Goal: Answer question/provide support: Share knowledge or assist other users

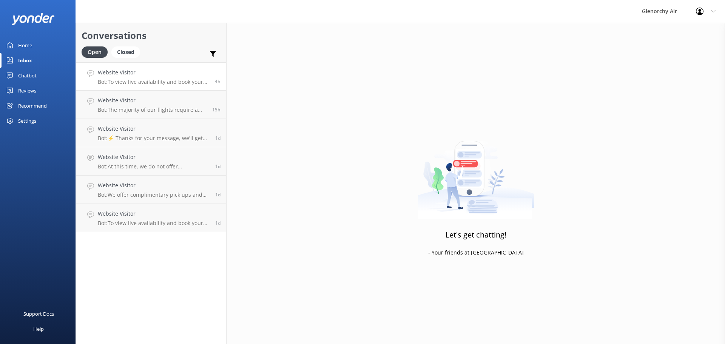
click at [128, 73] on h4 "Website Visitor" at bounding box center [153, 72] width 111 height 8
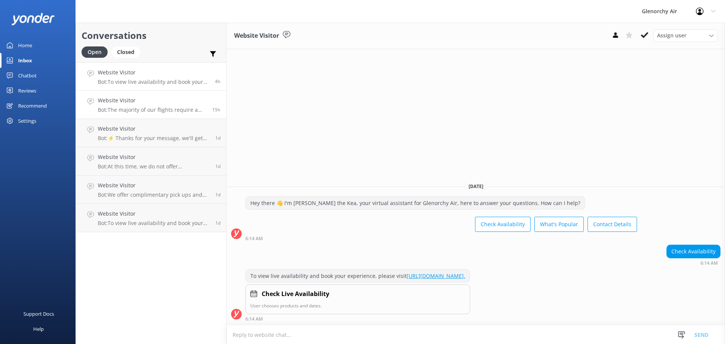
click at [137, 99] on h4 "Website Visitor" at bounding box center [152, 100] width 109 height 8
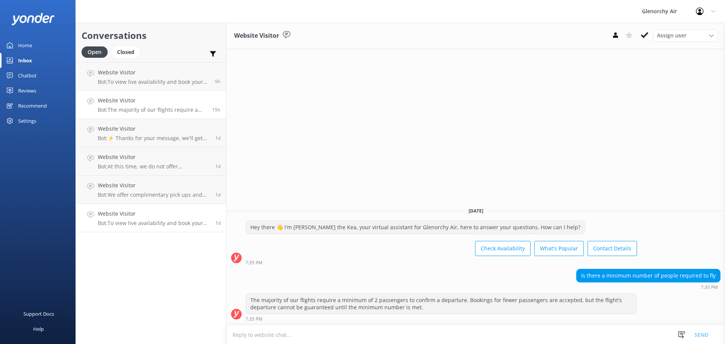
click at [121, 219] on div "Website Visitor Bot: To view live availability and book your experience, please…" at bounding box center [154, 218] width 112 height 17
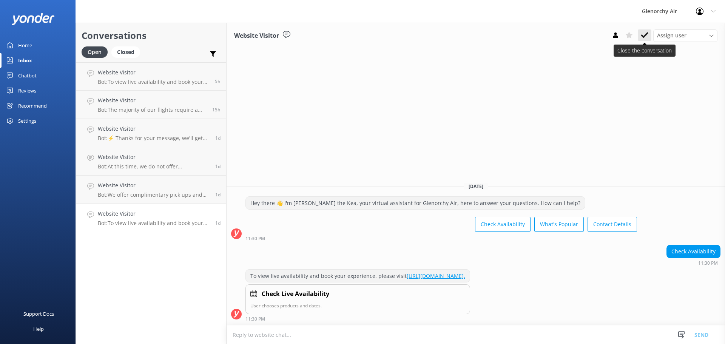
click at [647, 40] on button at bounding box center [645, 34] width 14 height 11
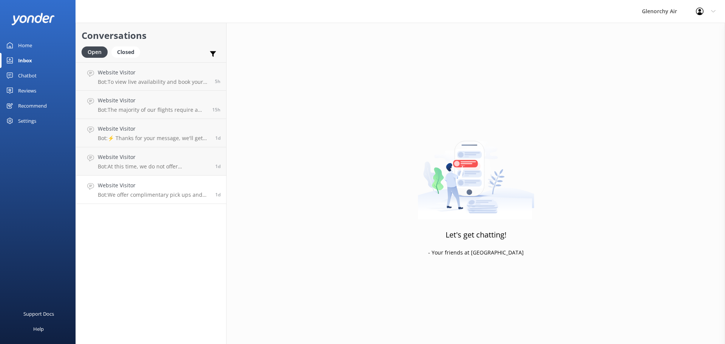
click at [135, 201] on link "Website Visitor Bot: We offer complimentary pick ups and drop offs within [GEOG…" at bounding box center [151, 190] width 150 height 28
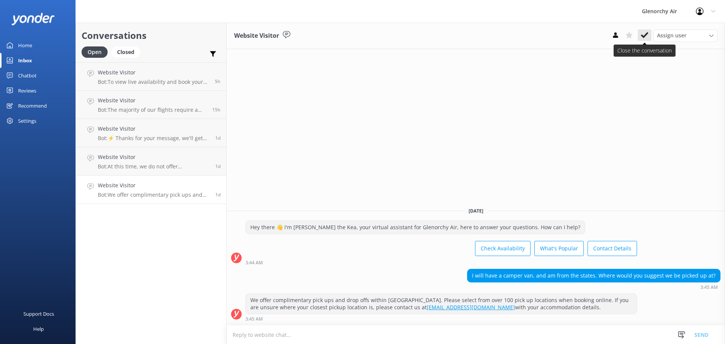
click at [643, 35] on icon at bounding box center [645, 35] width 8 height 8
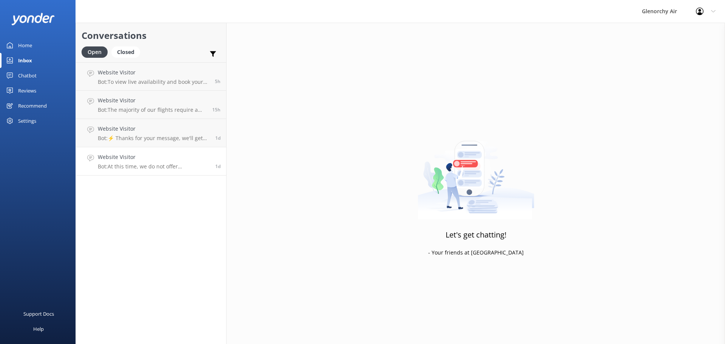
click at [135, 164] on p "Bot: At this time, we do not offer [PERSON_NAME] Island flights over multiple d…" at bounding box center [154, 166] width 112 height 7
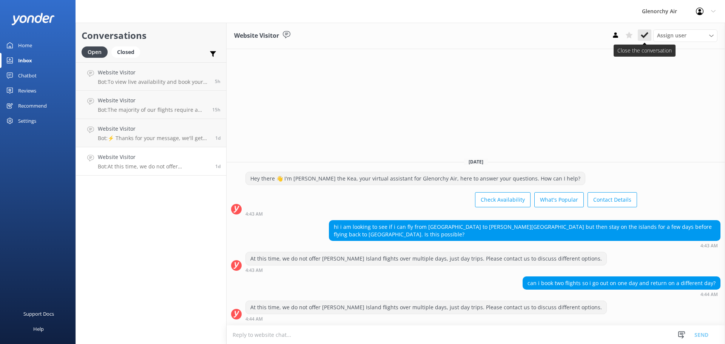
click at [644, 39] on icon at bounding box center [645, 35] width 8 height 8
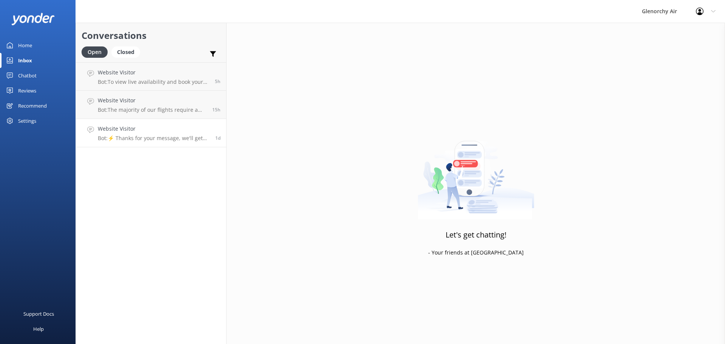
click at [127, 128] on h4 "Website Visitor" at bounding box center [154, 129] width 112 height 8
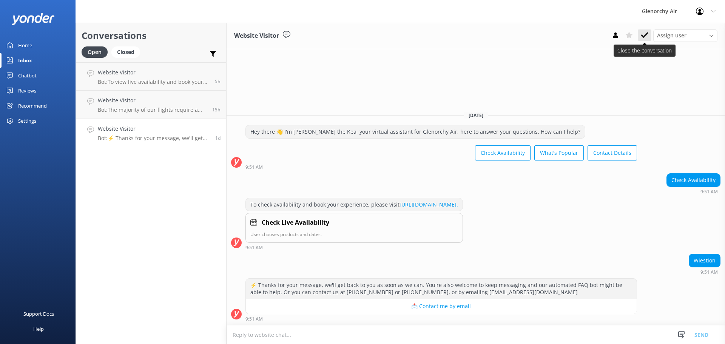
click at [644, 37] on use at bounding box center [645, 35] width 8 height 6
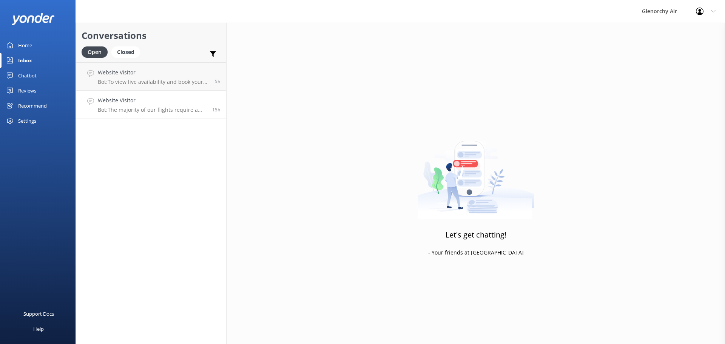
click at [114, 103] on h4 "Website Visitor" at bounding box center [152, 100] width 109 height 8
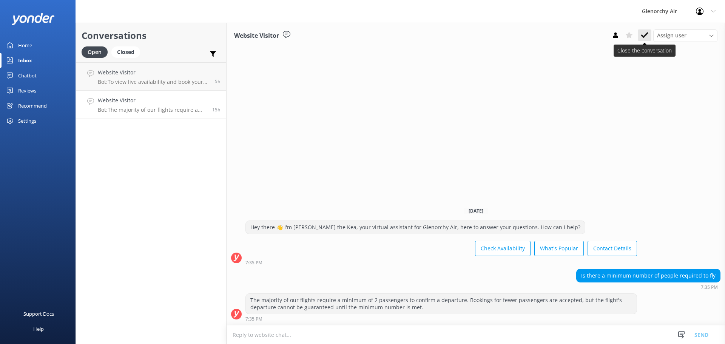
click at [644, 39] on icon at bounding box center [645, 35] width 8 height 8
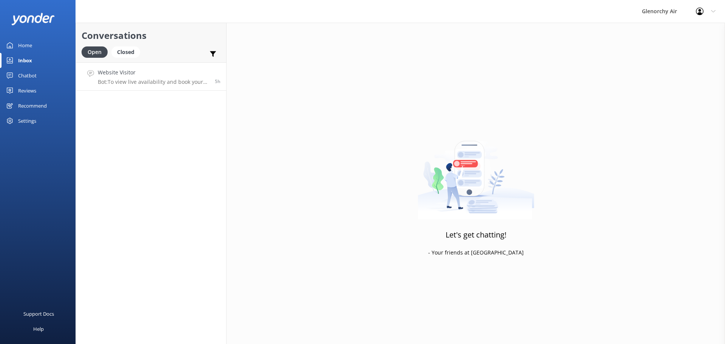
click at [167, 81] on p "Bot: To view live availability and book your experience, please visit [URL][DOM…" at bounding box center [153, 82] width 111 height 7
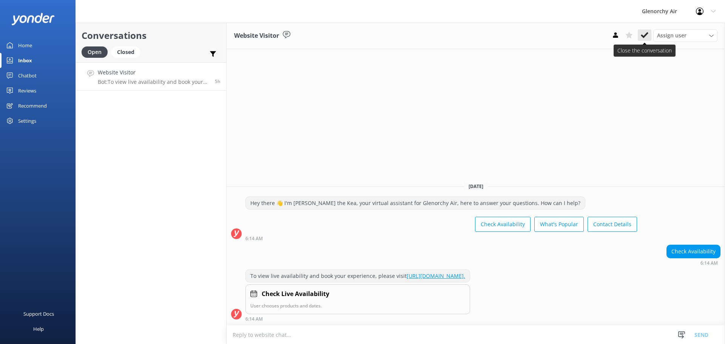
click at [642, 37] on use at bounding box center [645, 35] width 8 height 6
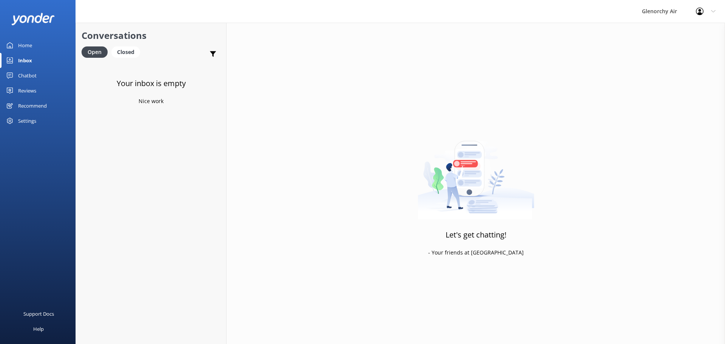
click at [29, 79] on div "Chatbot" at bounding box center [27, 75] width 19 height 15
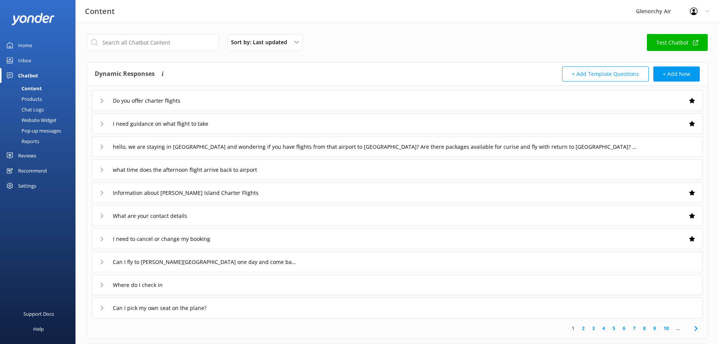
click at [33, 108] on div "Chat Logs" at bounding box center [24, 109] width 39 height 11
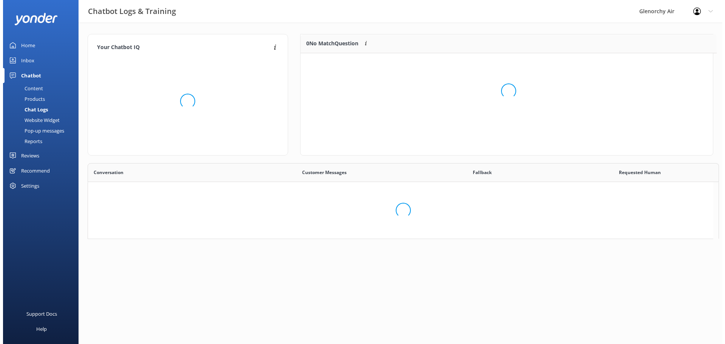
scroll to position [6, 6]
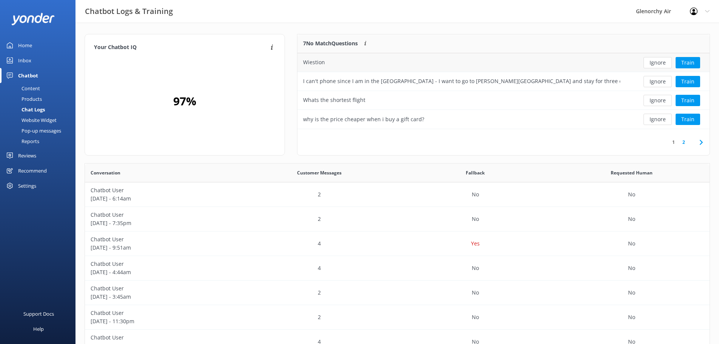
click at [471, 65] on div "Wiestion" at bounding box center [462, 62] width 329 height 19
click at [688, 62] on button "Train" at bounding box center [688, 62] width 25 height 11
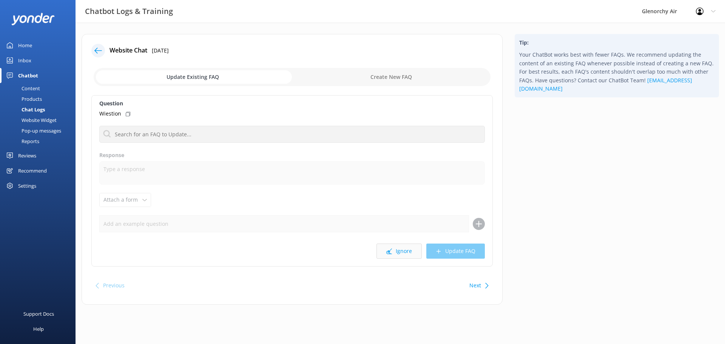
click at [400, 251] on button "Ignore" at bounding box center [398, 251] width 45 height 15
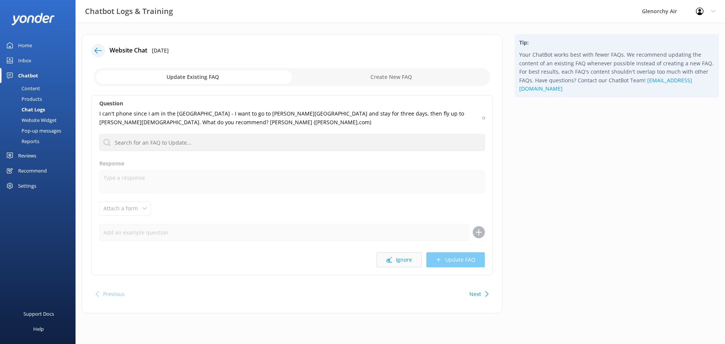
click at [404, 262] on button "Ignore" at bounding box center [398, 259] width 45 height 15
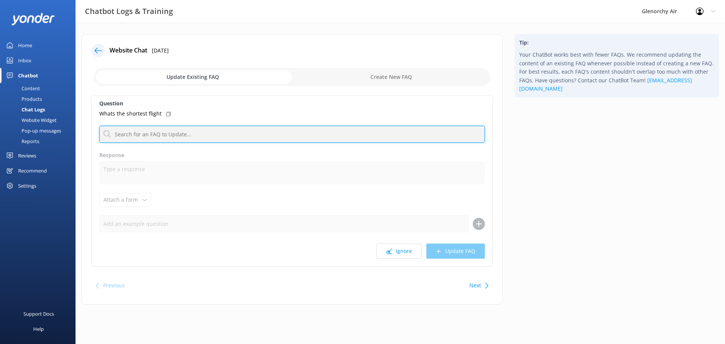
click at [154, 137] on input "text" at bounding box center [292, 134] width 386 height 17
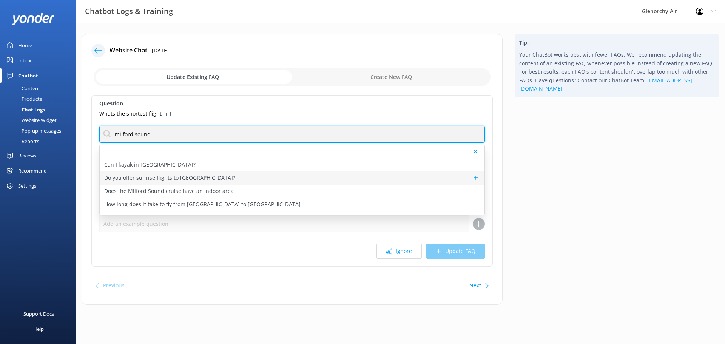
scroll to position [38, 0]
type input "milford sound"
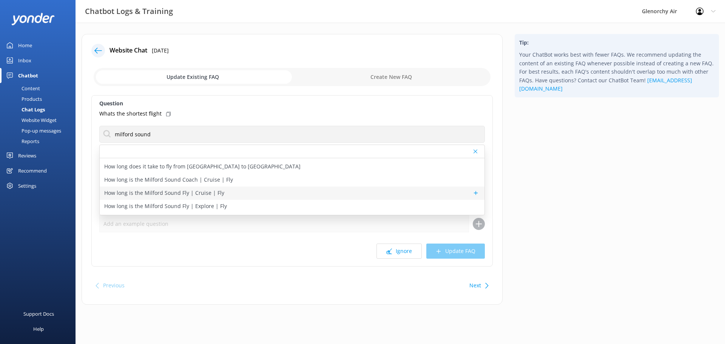
click at [185, 192] on p "How long is the Milford Sound Fly | Cruise | Fly" at bounding box center [164, 193] width 120 height 8
type textarea "The Milford Sound Fly | Cruise | Fly is a half-day experience, lasting around 5…"
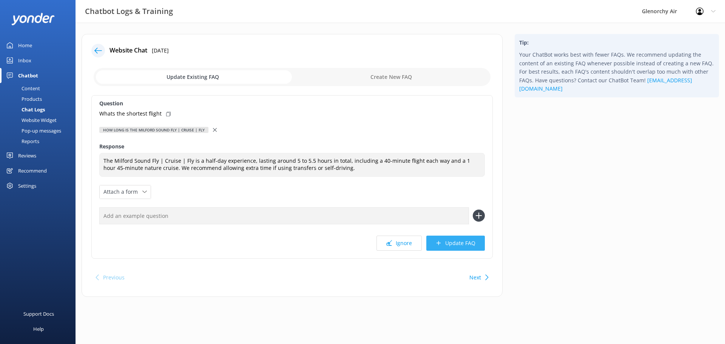
click at [464, 242] on button "Update FAQ" at bounding box center [455, 243] width 59 height 15
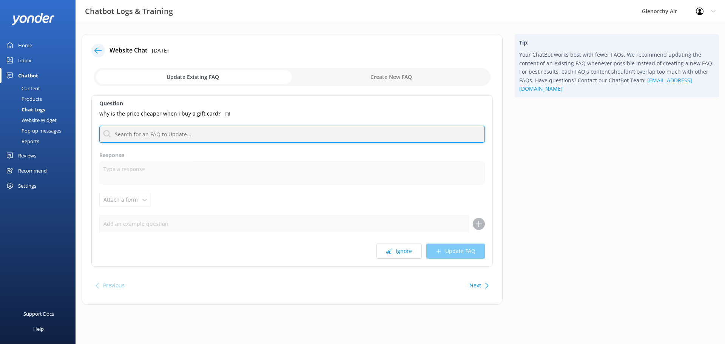
click at [161, 137] on input "text" at bounding box center [292, 134] width 386 height 17
click at [199, 131] on input "text" at bounding box center [292, 134] width 386 height 17
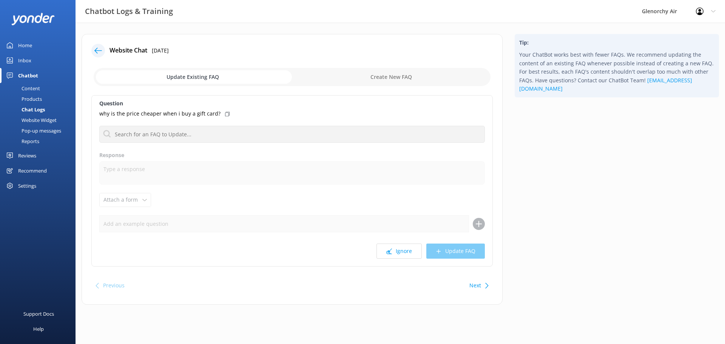
click at [205, 153] on label "Response" at bounding box center [292, 155] width 386 height 8
click at [387, 249] on icon at bounding box center [389, 251] width 6 height 6
click at [480, 284] on button "Next" at bounding box center [475, 285] width 12 height 15
click at [388, 252] on icon at bounding box center [389, 251] width 6 height 6
click at [388, 255] on button "Ignore" at bounding box center [398, 251] width 45 height 15
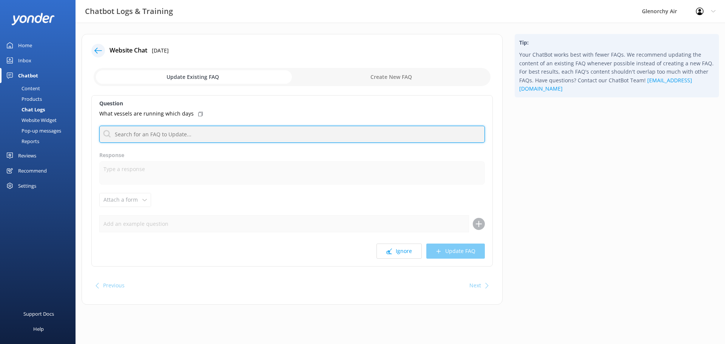
click at [189, 128] on input "text" at bounding box center [292, 134] width 386 height 17
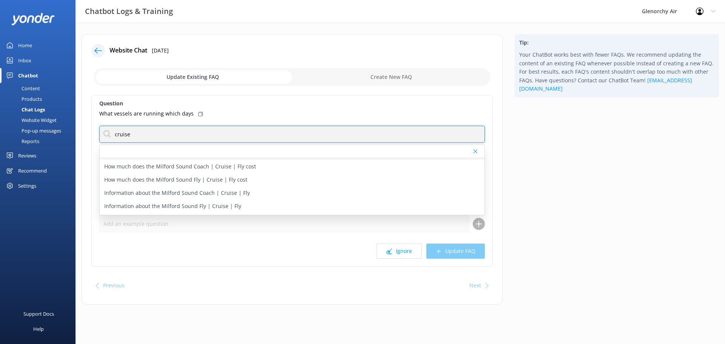
scroll to position [76, 0]
type input "cruise"
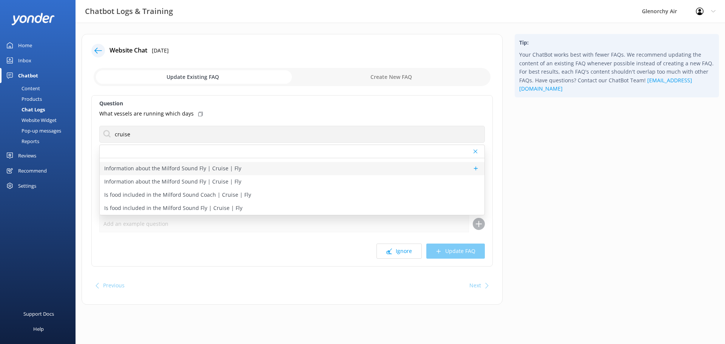
click at [180, 170] on p "Information about the Milford Sound Fly | Cruise | Fly" at bounding box center [172, 168] width 137 height 8
type textarea "Milford Sound Fly | Cruise | Fly is our most popular half-day experience, combi…"
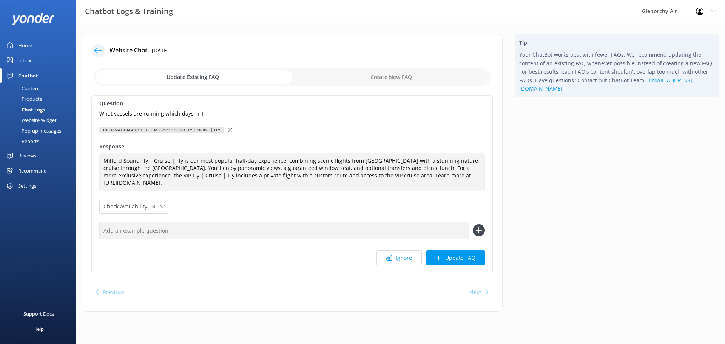
click at [228, 132] on div at bounding box center [230, 130] width 5 height 8
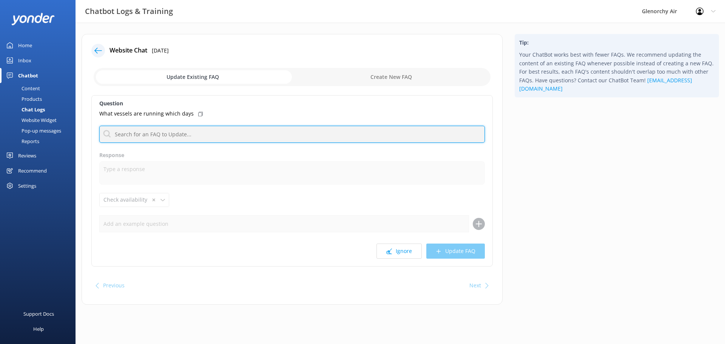
click at [195, 134] on input "text" at bounding box center [292, 134] width 386 height 17
type input "boat"
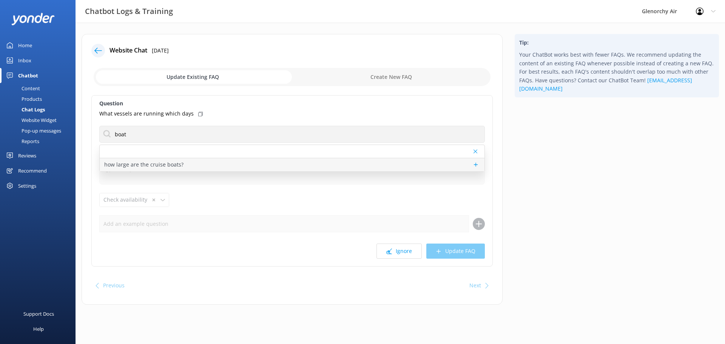
click at [172, 164] on p "how large are the cruise boats?" at bounding box center [143, 164] width 79 height 8
type textarea "Our Cruise partner, Southern Discoveries offers a range of vessels in [GEOGRAPH…"
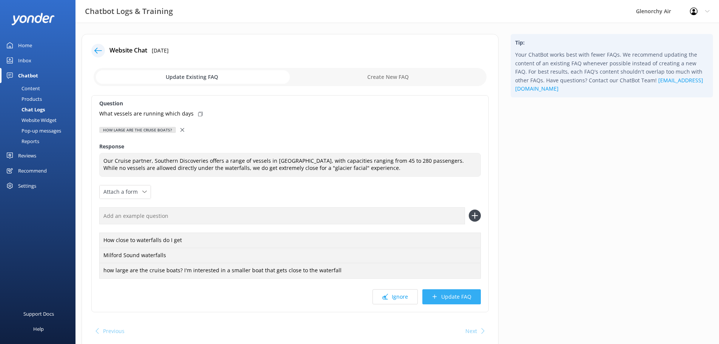
click at [452, 295] on button "Update FAQ" at bounding box center [452, 296] width 59 height 15
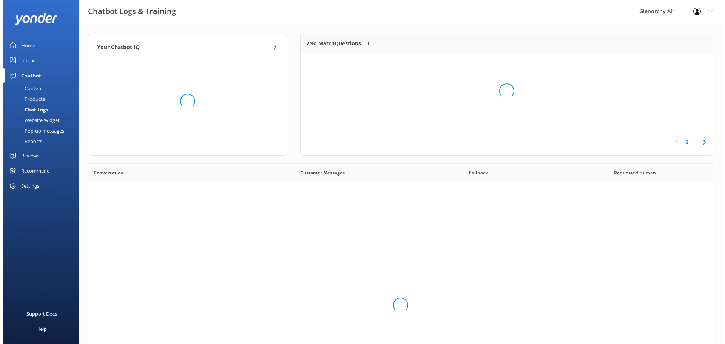
scroll to position [89, 407]
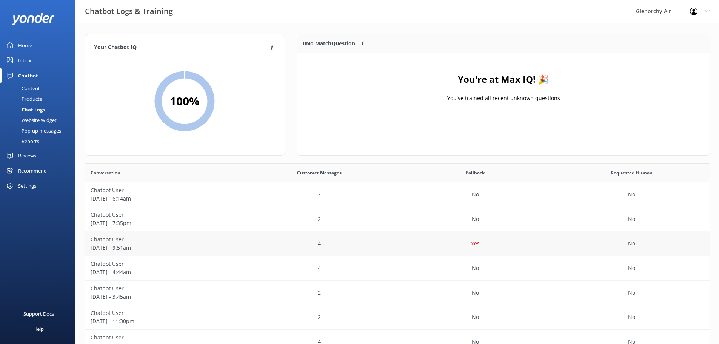
click at [131, 248] on p "[DATE] - 9:51am" at bounding box center [163, 248] width 145 height 8
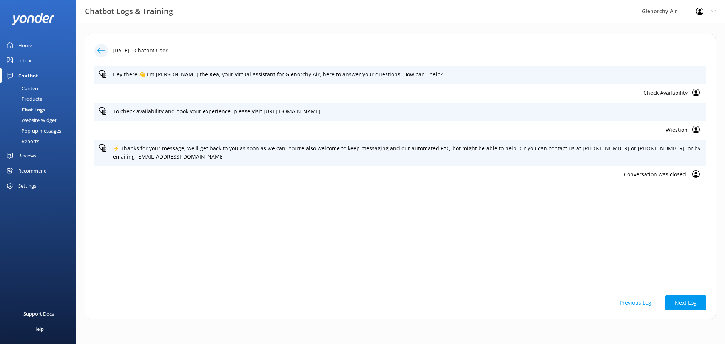
click at [33, 57] on link "Inbox" at bounding box center [38, 60] width 76 height 15
